Goal: Task Accomplishment & Management: Complete application form

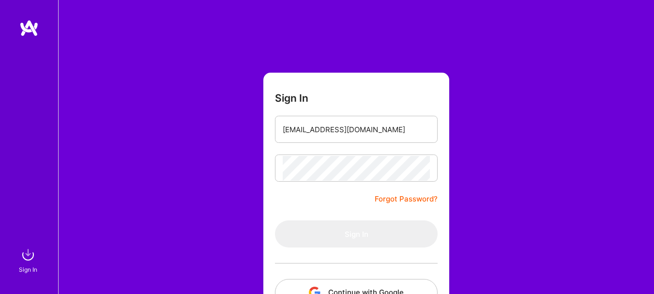
type input "[EMAIL_ADDRESS][DOMAIN_NAME]"
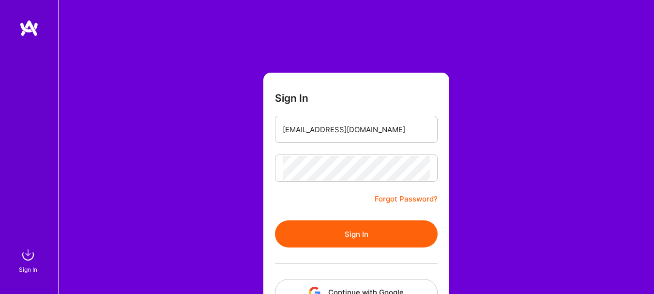
click at [352, 232] on button "Sign In" at bounding box center [356, 233] width 163 height 27
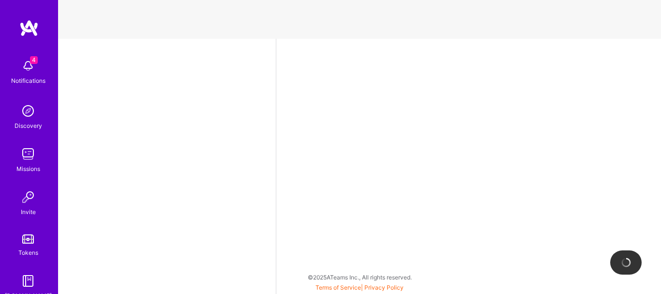
select select "GB"
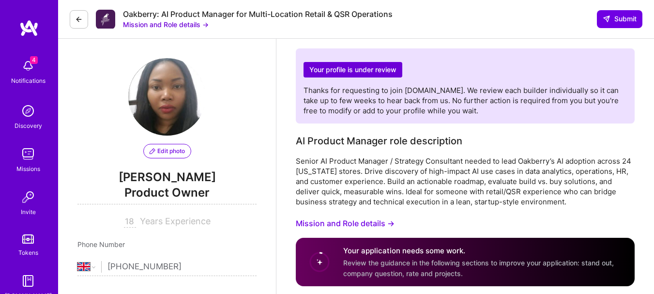
click at [26, 32] on img at bounding box center [28, 27] width 19 height 17
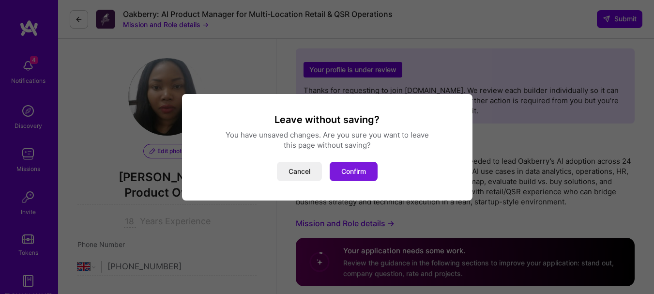
click at [353, 162] on button "Confirm" at bounding box center [354, 171] width 48 height 19
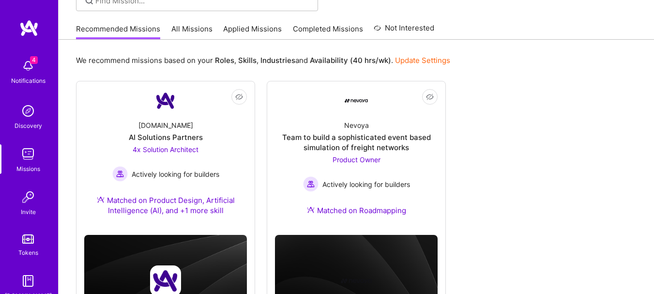
scroll to position [78, 0]
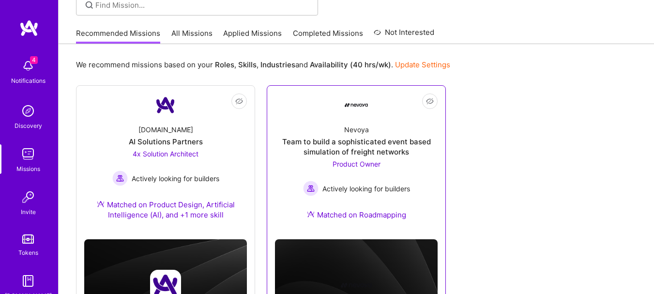
click at [378, 159] on div "Product Owner Actively looking for builders" at bounding box center [356, 177] width 107 height 37
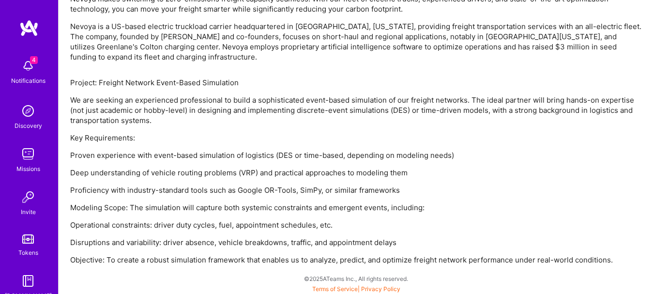
scroll to position [645, 0]
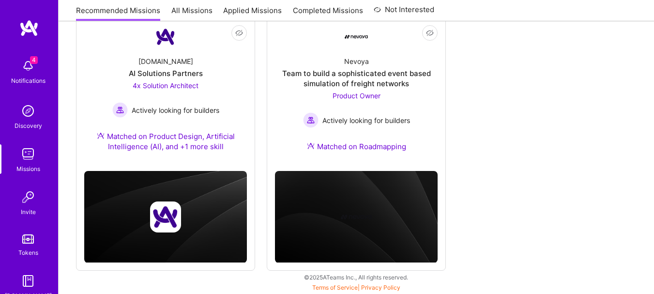
scroll to position [78, 0]
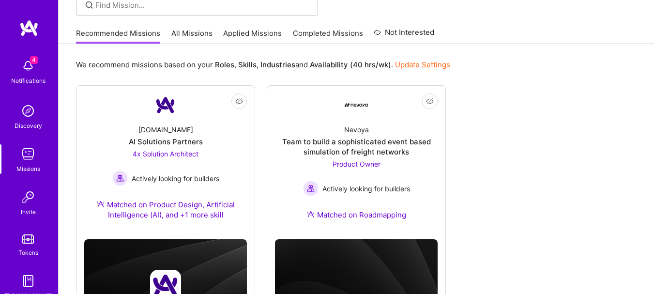
click at [200, 31] on link "All Missions" at bounding box center [191, 36] width 41 height 16
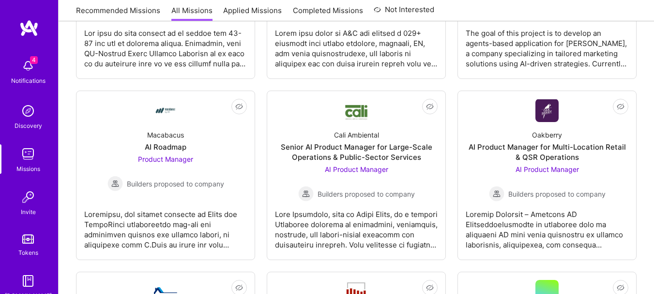
scroll to position [500, 0]
